Goal: Information Seeking & Learning: Learn about a topic

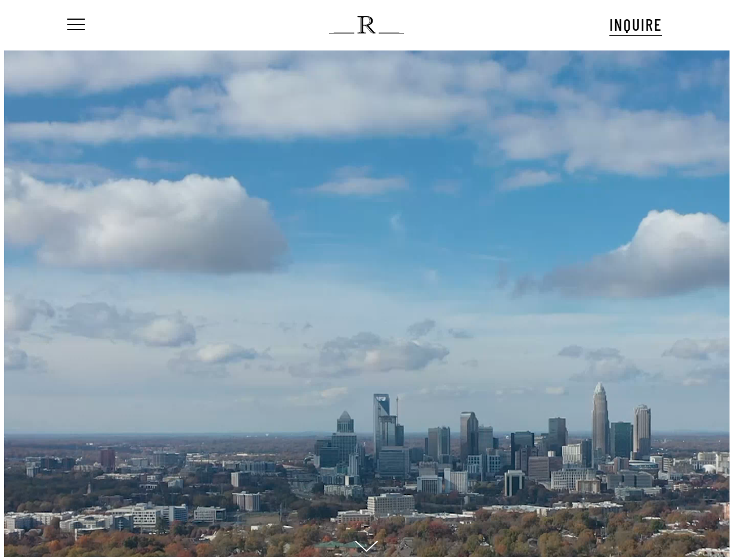
scroll to position [12, 124]
